Goal: Task Accomplishment & Management: Manage account settings

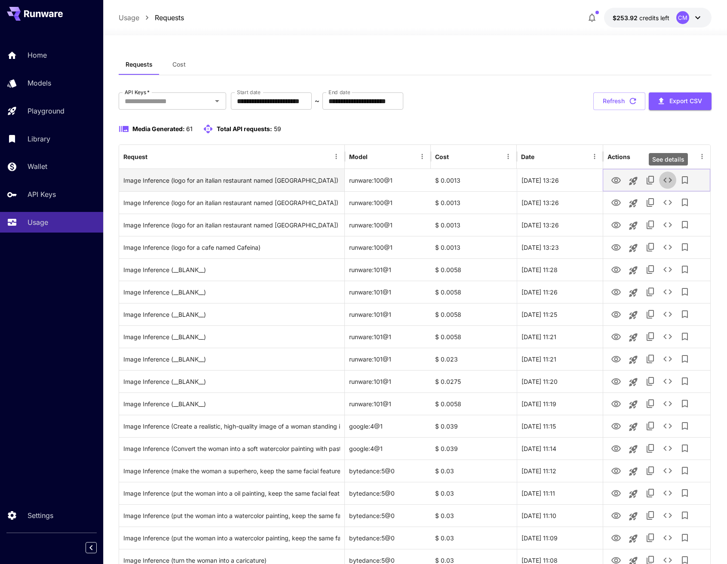
click at [667, 177] on icon "See details" at bounding box center [667, 180] width 10 height 10
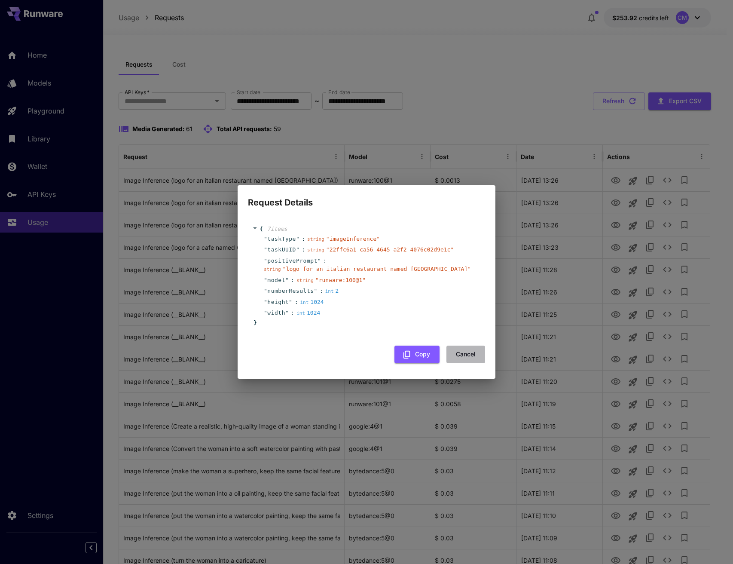
click at [467, 355] on button "Cancel" at bounding box center [465, 354] width 39 height 18
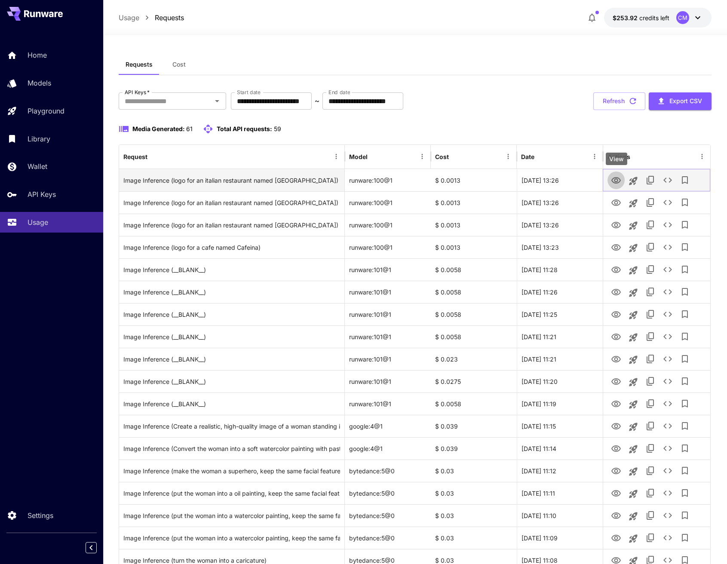
click at [612, 178] on icon "View" at bounding box center [616, 180] width 10 height 10
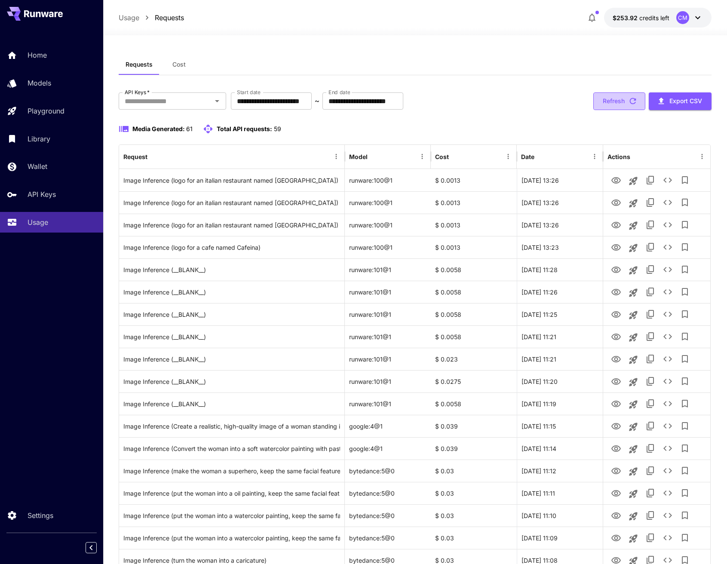
click at [617, 99] on button "Refresh" at bounding box center [619, 101] width 52 height 18
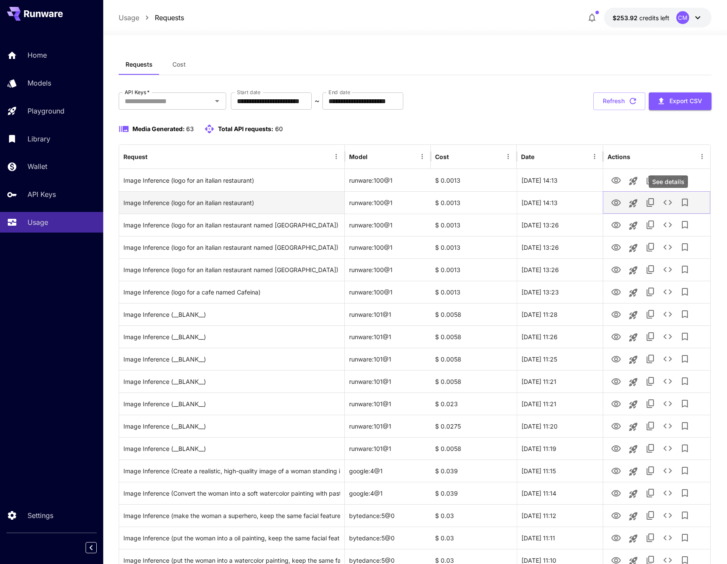
click at [669, 204] on icon "See details" at bounding box center [667, 202] width 10 height 10
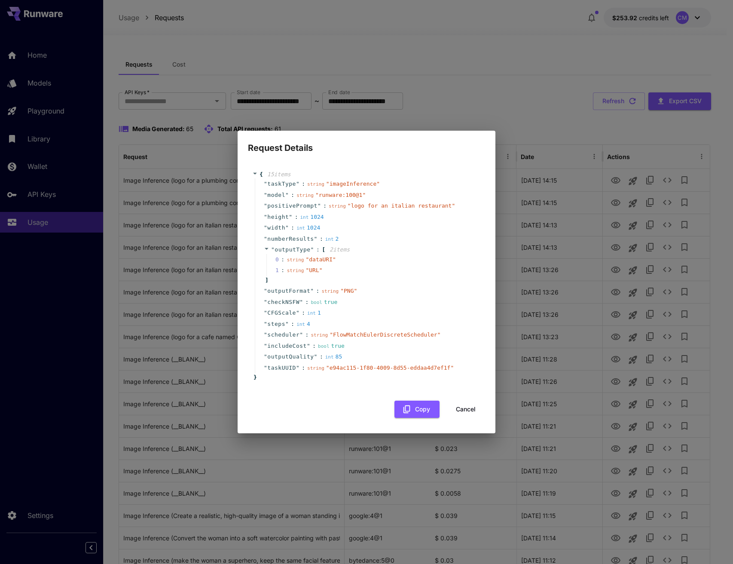
click at [461, 407] on button "Cancel" at bounding box center [465, 409] width 39 height 18
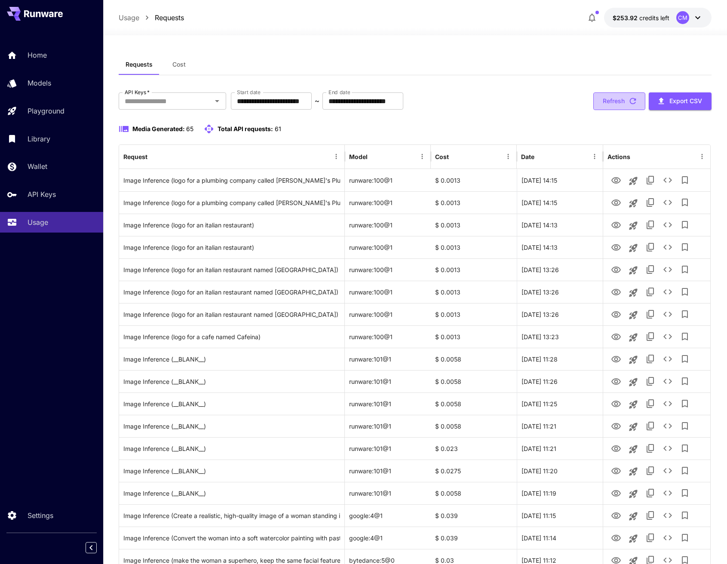
click at [620, 98] on button "Refresh" at bounding box center [619, 101] width 52 height 18
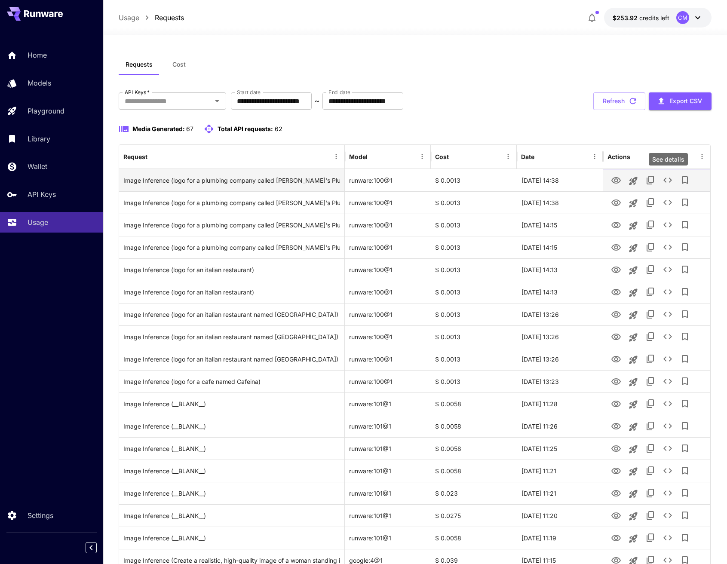
click at [665, 179] on icon "See details" at bounding box center [667, 179] width 9 height 5
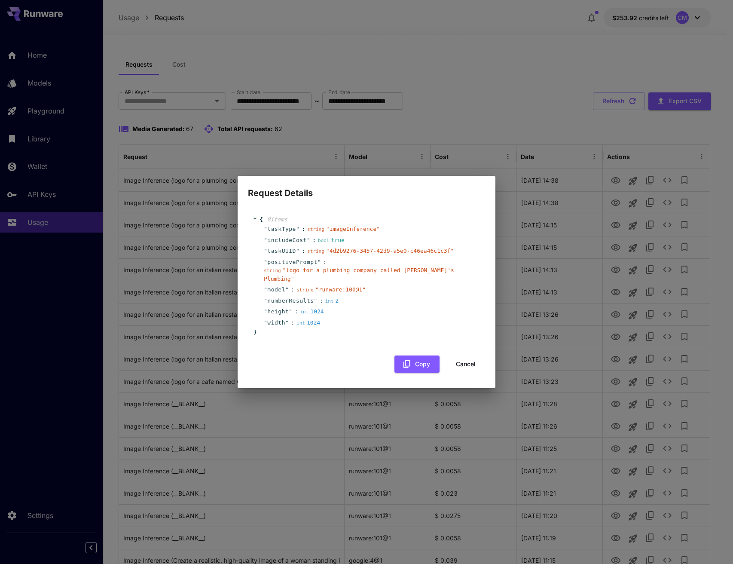
click at [541, 100] on div "Request Details { 8 item s " taskType " : string " imageInference " " includeCo…" at bounding box center [366, 282] width 733 height 564
click at [468, 358] on button "Cancel" at bounding box center [465, 364] width 39 height 18
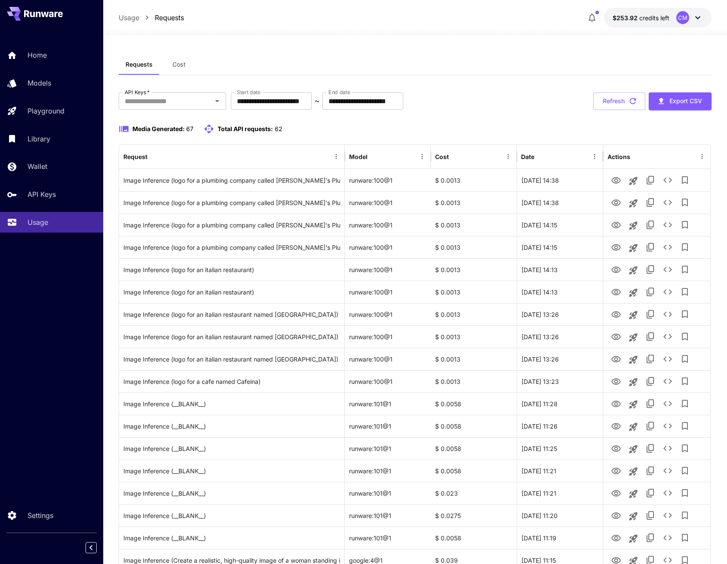
click at [506, 110] on div "**********" at bounding box center [415, 101] width 592 height 18
click at [687, 101] on button "Export CSV" at bounding box center [679, 101] width 63 height 18
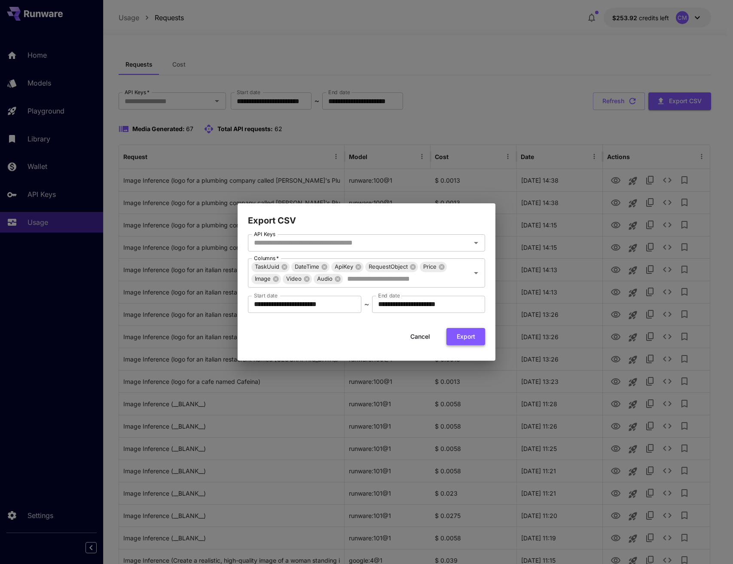
click at [463, 336] on button "Export" at bounding box center [465, 337] width 39 height 18
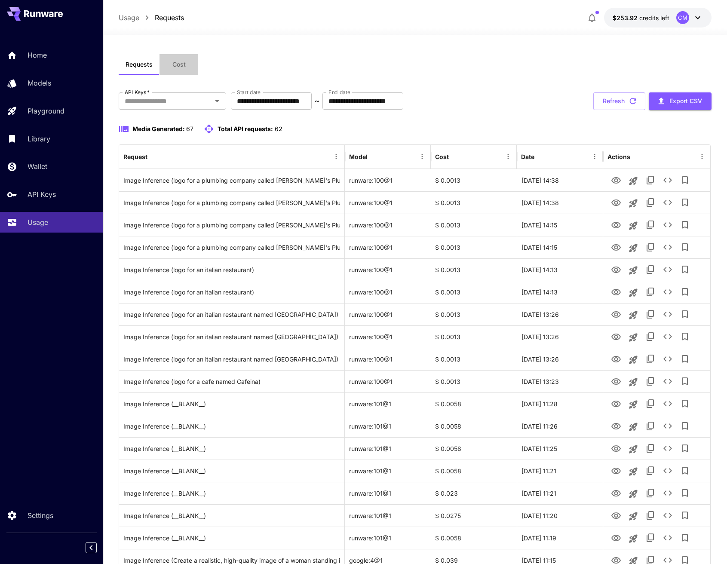
click at [182, 62] on span "Cost" at bounding box center [178, 65] width 13 height 8
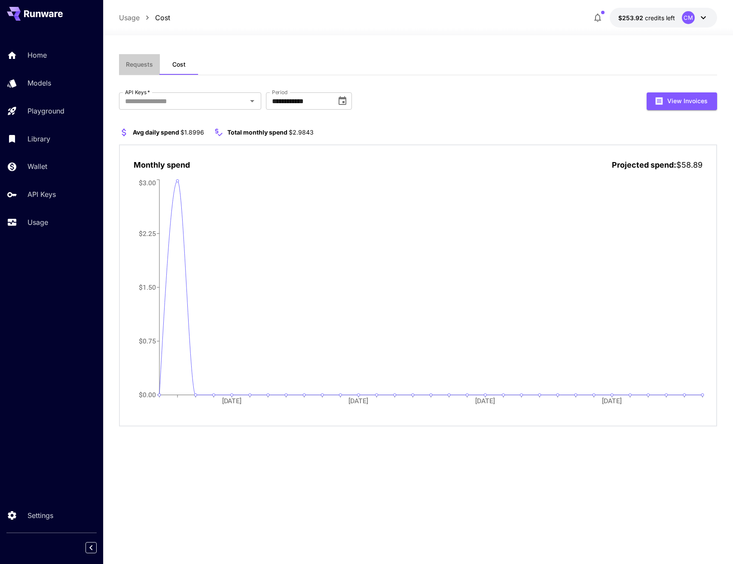
click at [144, 67] on span "Requests" at bounding box center [139, 65] width 27 height 8
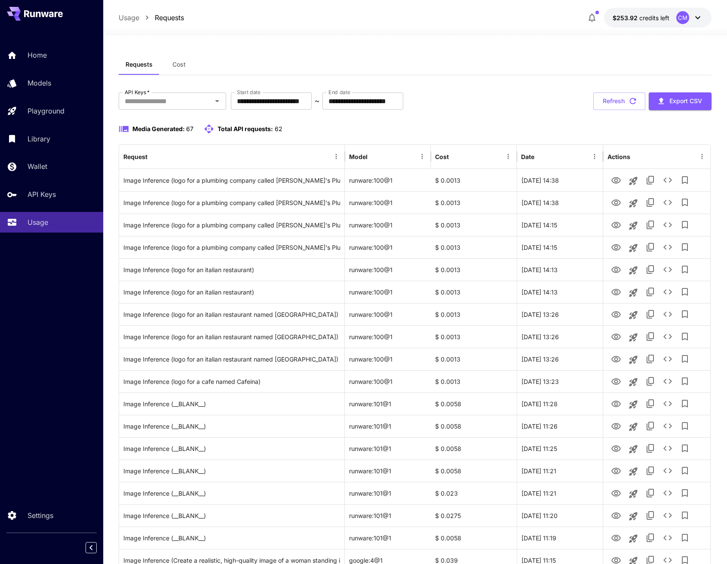
click at [306, 57] on div "Requests Cost" at bounding box center [415, 64] width 592 height 21
click at [59, 168] on div "Wallet" at bounding box center [62, 166] width 67 height 10
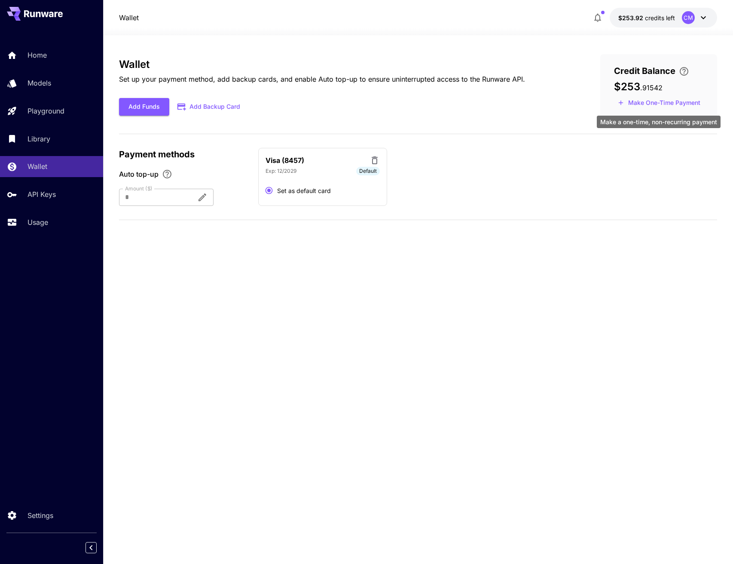
click at [652, 102] on button "Make One-Time Payment" at bounding box center [659, 102] width 90 height 13
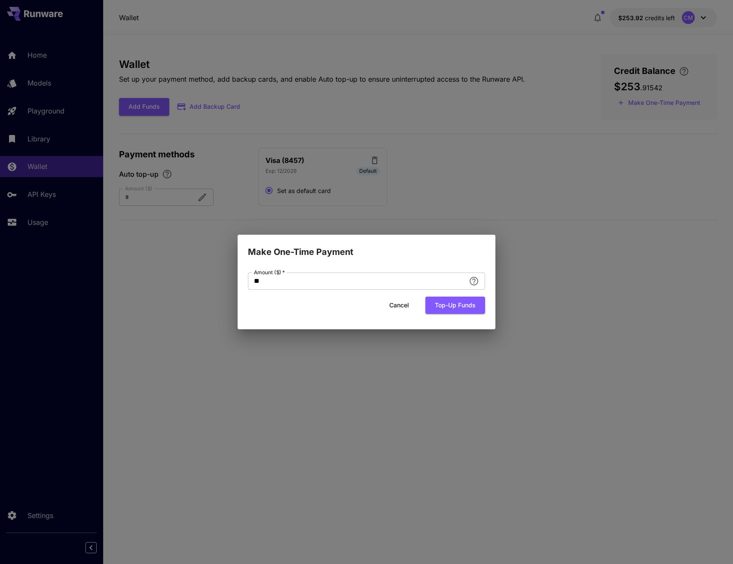
click at [404, 309] on button "Cancel" at bounding box center [399, 305] width 39 height 18
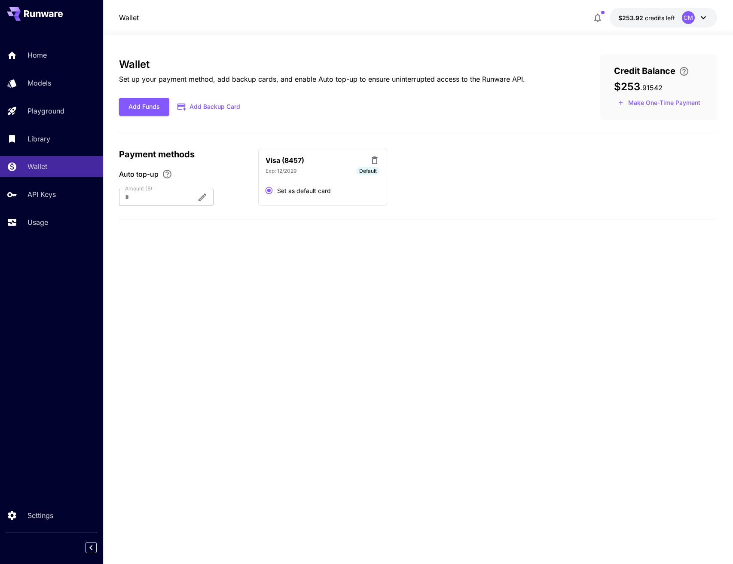
click at [425, 307] on div "Wallet Set up your payment method, add backup cards, and enable Auto top-up to …" at bounding box center [418, 299] width 599 height 491
click at [51, 218] on div "Usage" at bounding box center [62, 222] width 67 height 10
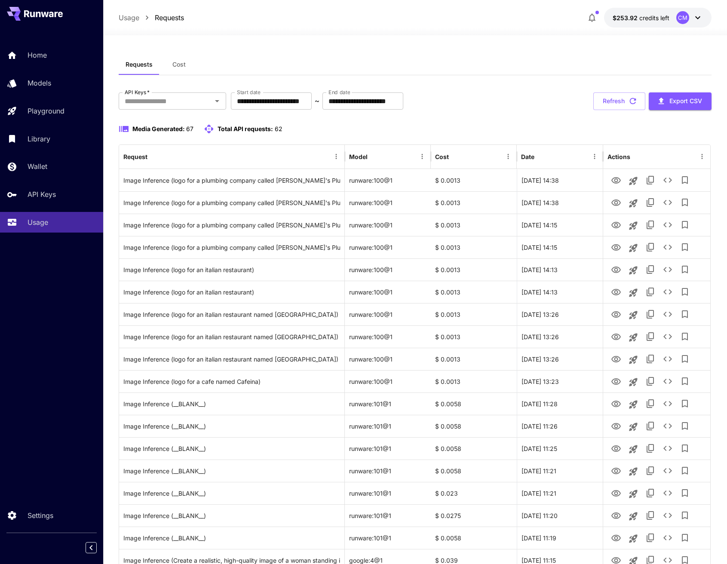
click at [332, 128] on div "Media Generated: 67 Total API requests: 62" at bounding box center [415, 129] width 592 height 10
click at [685, 20] on div "CM" at bounding box center [682, 17] width 13 height 13
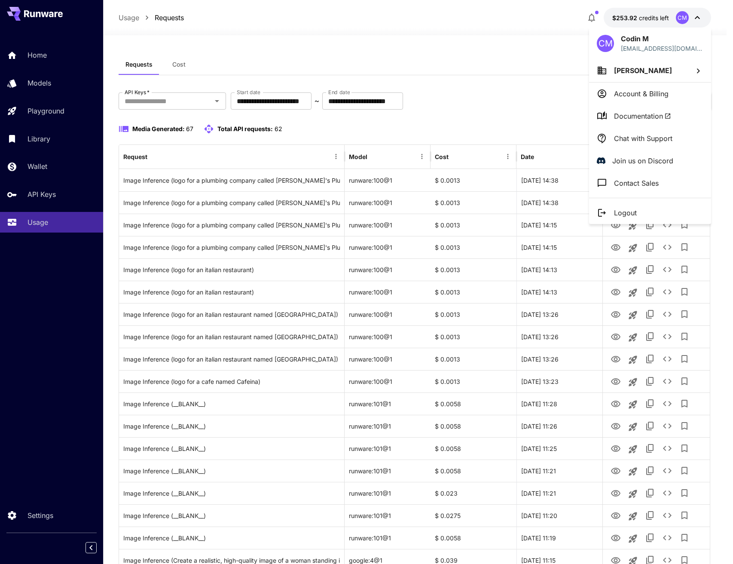
click at [519, 48] on div at bounding box center [366, 282] width 733 height 564
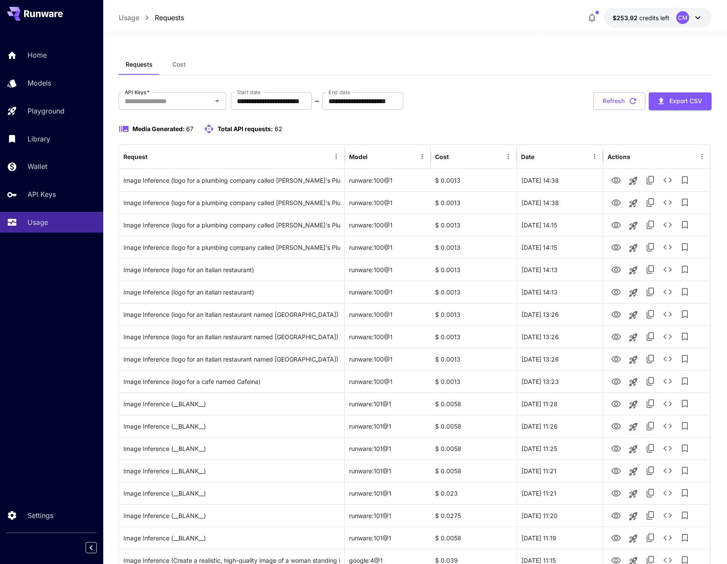
click at [532, 67] on div "Requests Cost" at bounding box center [415, 64] width 592 height 21
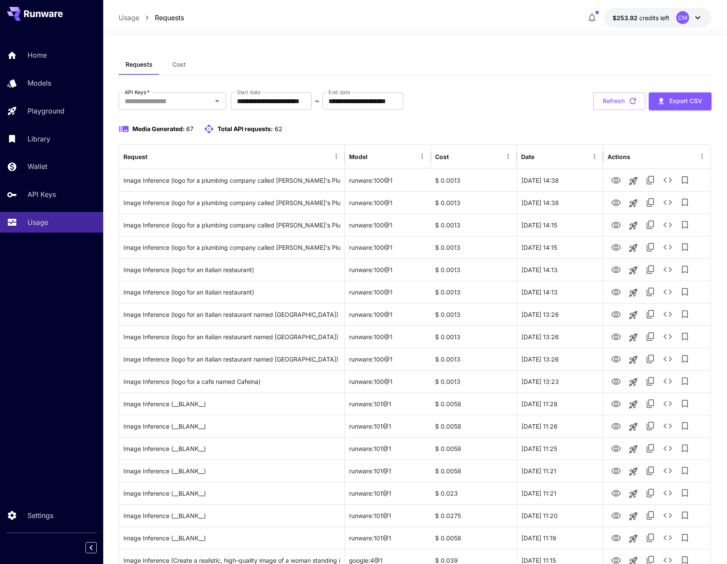
click at [470, 98] on div "**********" at bounding box center [415, 101] width 592 height 18
